Goal: Task Accomplishment & Management: Use online tool/utility

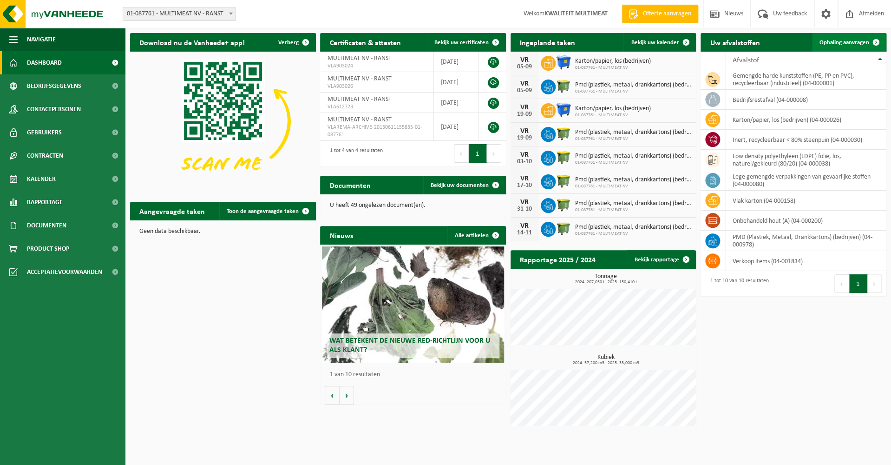
click at [847, 39] on link "Ophaling aanvragen" at bounding box center [848, 42] width 73 height 19
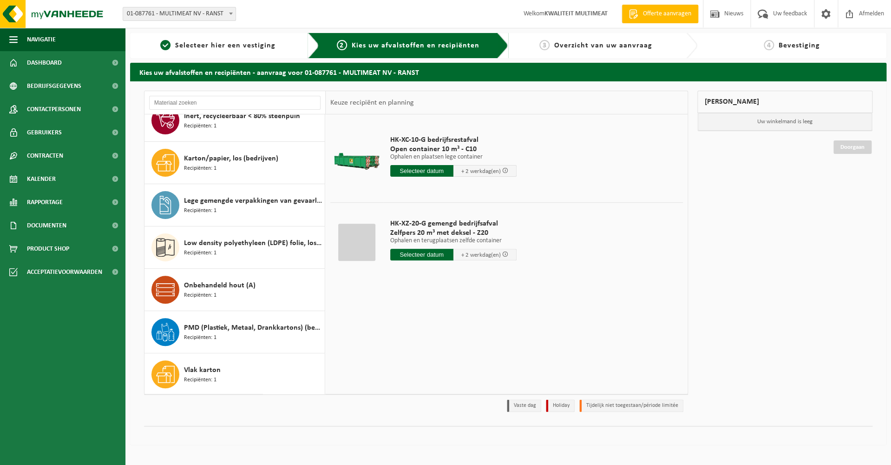
scroll to position [101, 0]
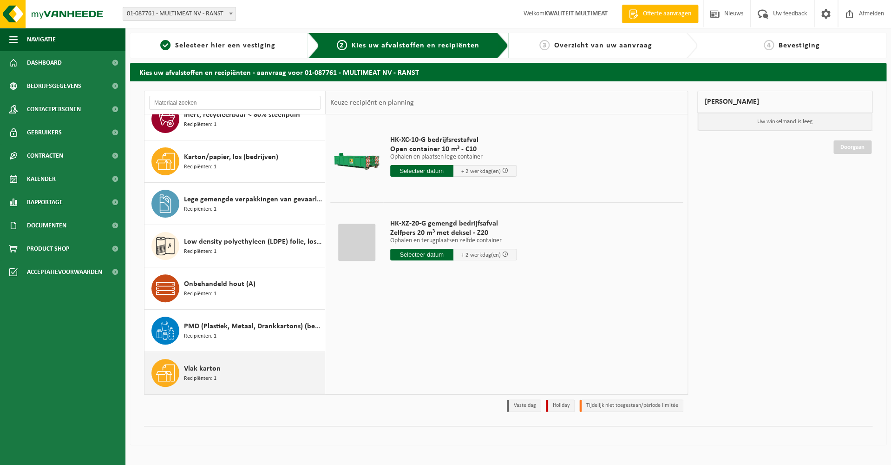
click at [209, 375] on span "Recipiënten: 1" at bounding box center [200, 378] width 33 height 9
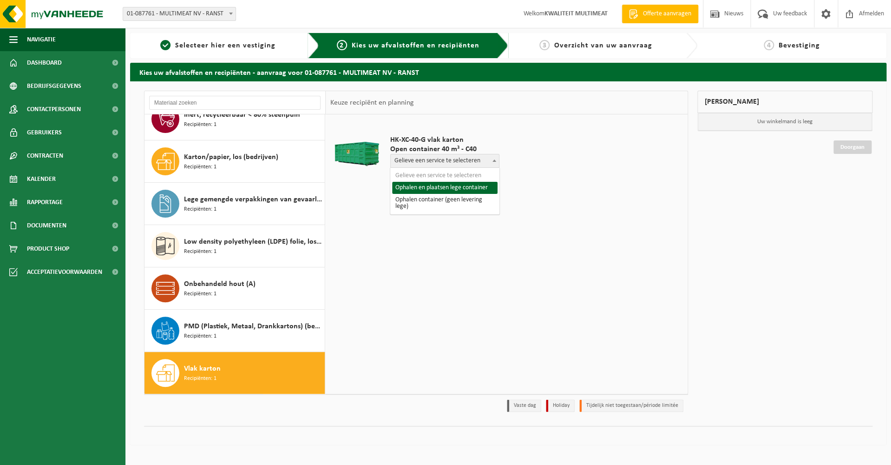
click at [447, 163] on span "Gelieve een service te selecteren" at bounding box center [445, 160] width 108 height 13
select select "P2PL-VEL-033589_HK-XC-40-GN-00_04-000158_46"
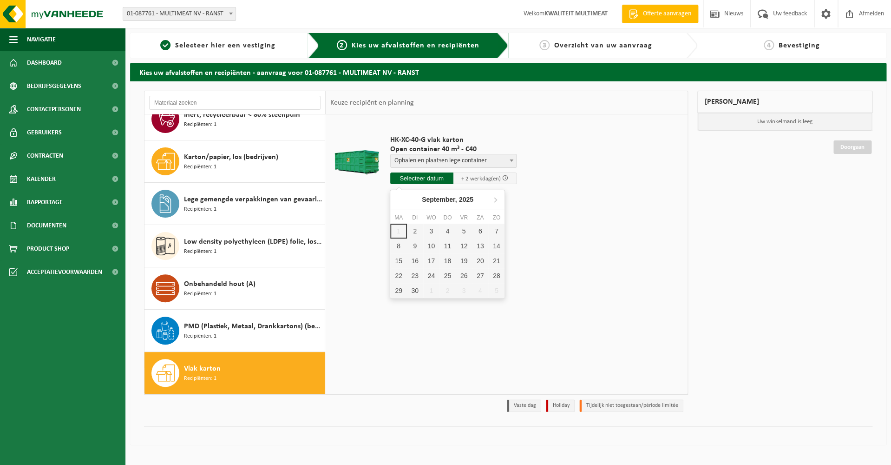
click at [415, 174] on input "text" at bounding box center [421, 178] width 63 height 12
click at [415, 231] on div "2" at bounding box center [415, 231] width 16 height 15
type input "Van [DATE]"
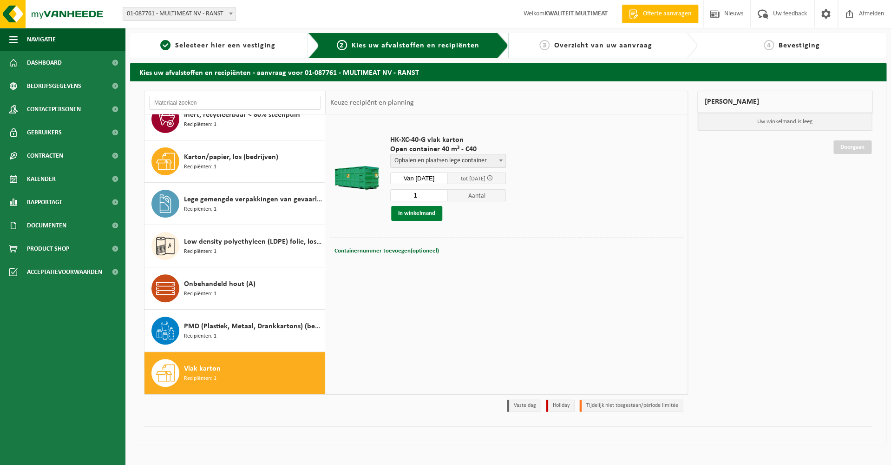
click at [422, 215] on button "In winkelmand" at bounding box center [416, 213] width 51 height 15
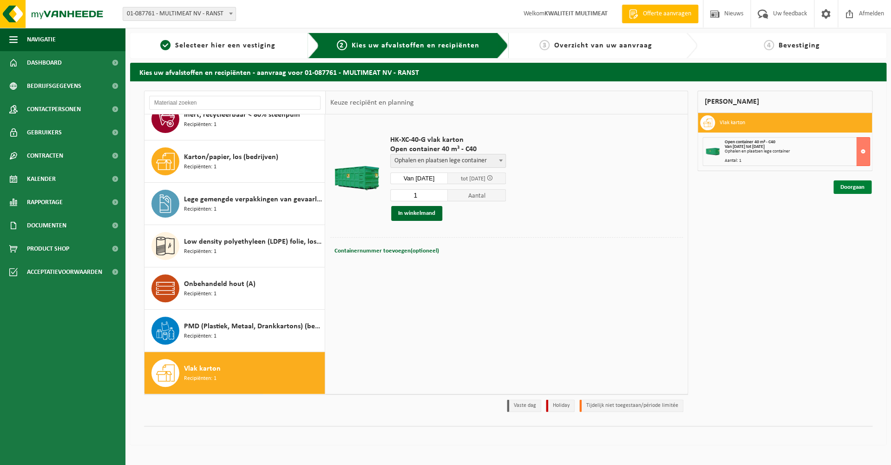
click at [858, 189] on link "Doorgaan" at bounding box center [853, 186] width 38 height 13
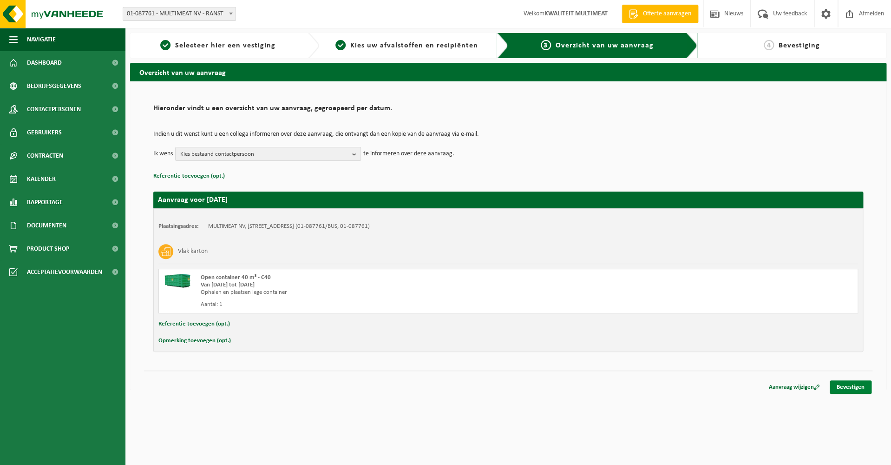
click at [845, 385] on link "Bevestigen" at bounding box center [851, 386] width 42 height 13
